Goal: Find specific page/section: Find specific page/section

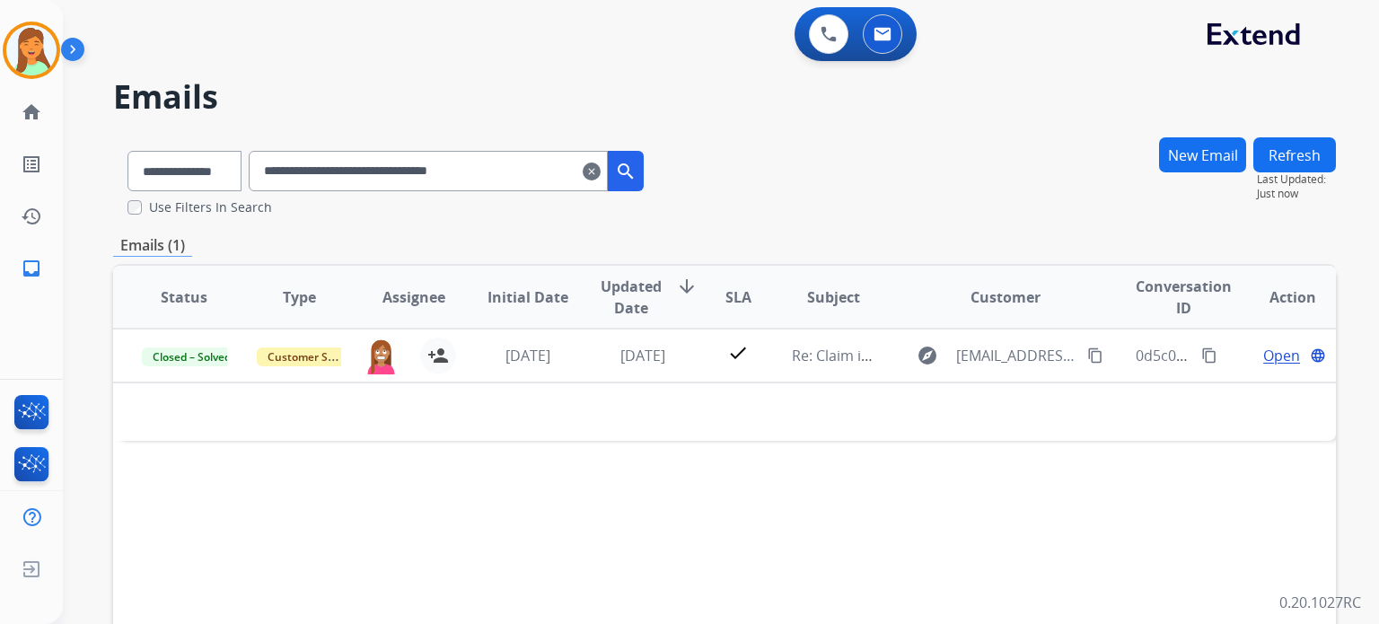
select select "**********"
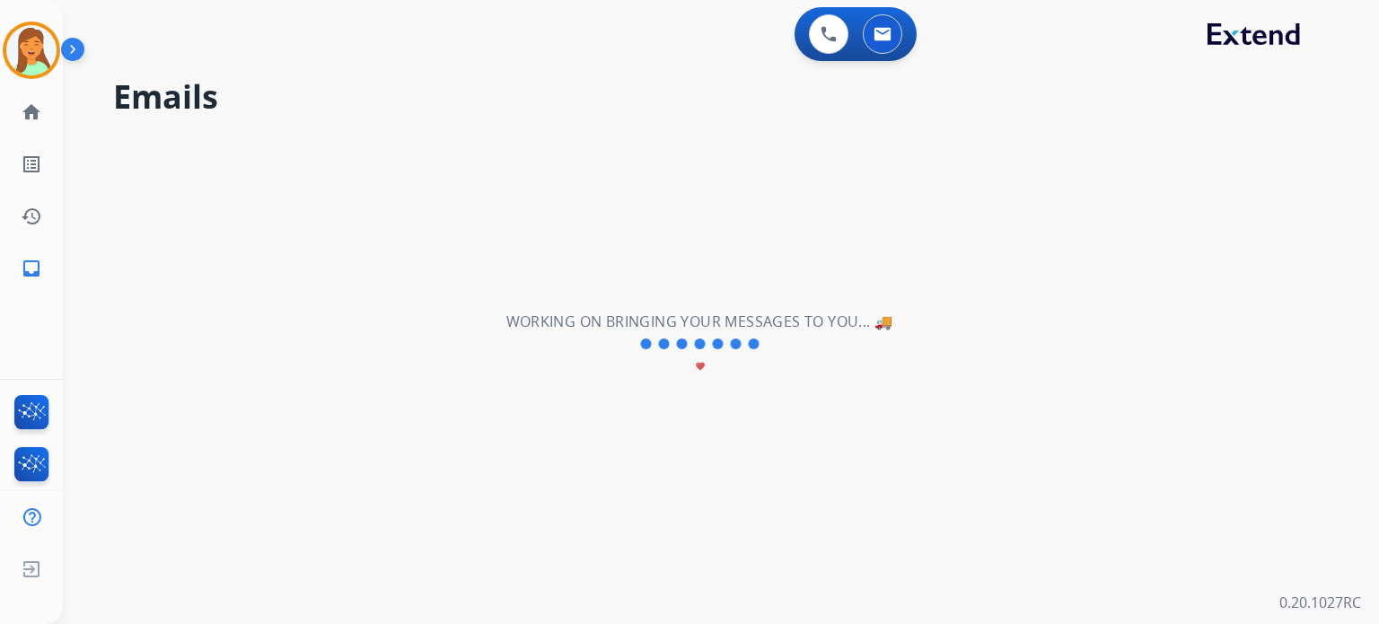
click at [744, 457] on div "**********" at bounding box center [699, 344] width 1273 height 559
click at [40, 110] on mat-icon "home" at bounding box center [32, 112] width 22 height 22
